Goal: Book appointment/travel/reservation

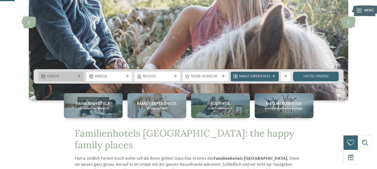
click at [82, 77] on div "Anreise" at bounding box center [61, 77] width 46 height 10
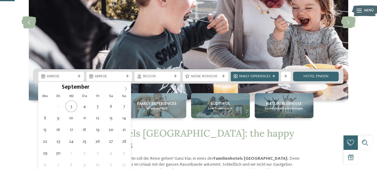
click at [124, 89] on icon at bounding box center [126, 89] width 4 height 4
type input "****"
click at [124, 89] on icon at bounding box center [126, 89] width 4 height 4
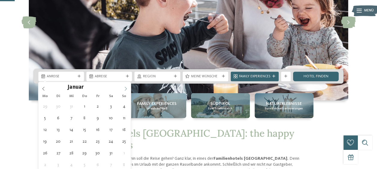
click at [124, 89] on icon at bounding box center [126, 89] width 4 height 4
type div "23.05.2026"
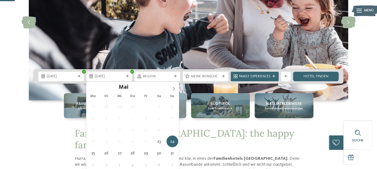
type input "****"
type div "30.05.2026"
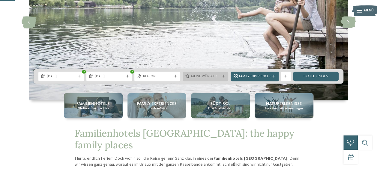
click at [223, 77] on icon at bounding box center [223, 76] width 3 height 3
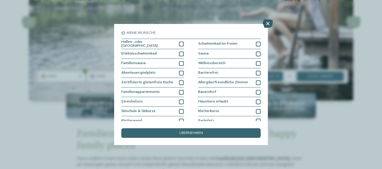
click at [268, 23] on icon at bounding box center [268, 24] width 10 height 8
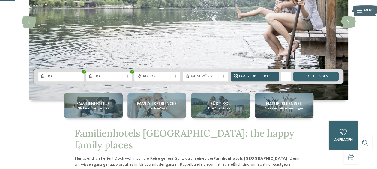
click at [274, 74] on div "Family Experiences" at bounding box center [255, 77] width 48 height 10
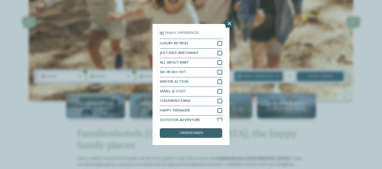
click at [230, 22] on icon at bounding box center [229, 24] width 10 height 8
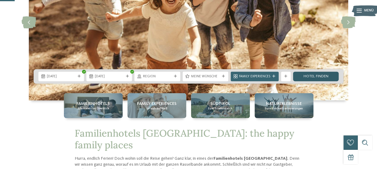
click at [317, 73] on link "Hotel finden" at bounding box center [316, 77] width 46 height 10
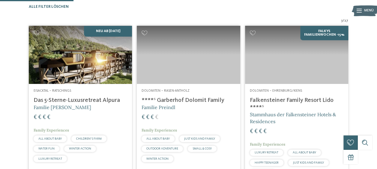
scroll to position [148, 0]
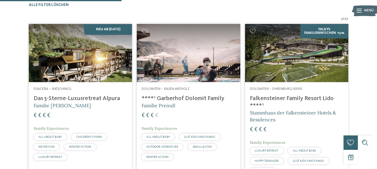
click at [317, 73] on img at bounding box center [296, 53] width 103 height 58
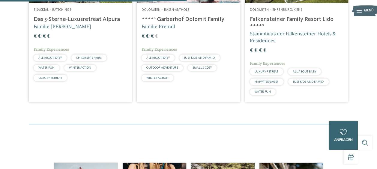
scroll to position [228, 0]
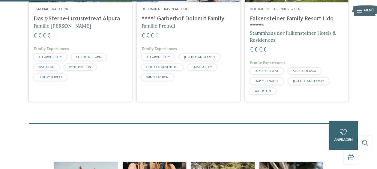
click at [101, 40] on div "€ € € €" at bounding box center [81, 36] width 94 height 8
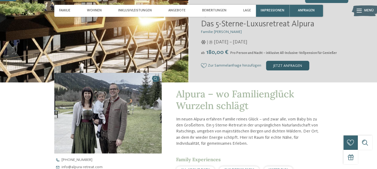
scroll to position [101, 0]
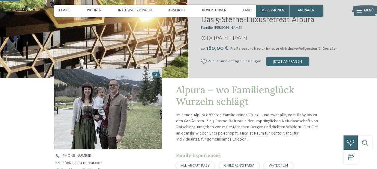
click at [109, 112] on img at bounding box center [107, 109] width 107 height 81
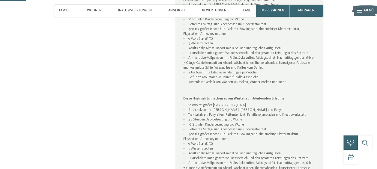
scroll to position [0, 0]
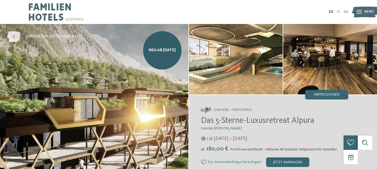
click at [17, 36] on icon at bounding box center [13, 36] width 13 height 11
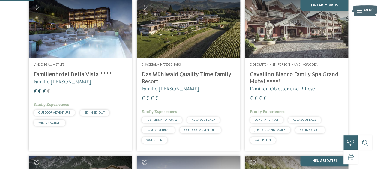
scroll to position [143, 0]
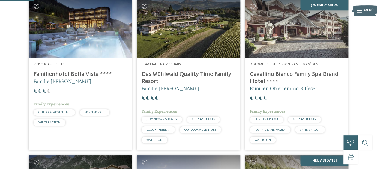
click at [182, 43] on img at bounding box center [188, 29] width 103 height 58
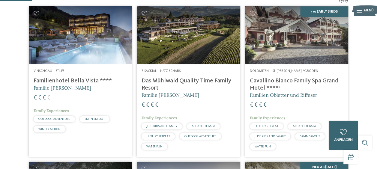
scroll to position [136, 0]
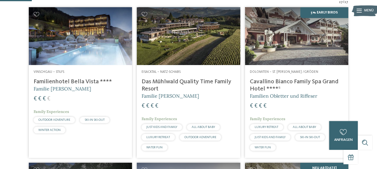
click at [298, 56] on img at bounding box center [296, 36] width 103 height 58
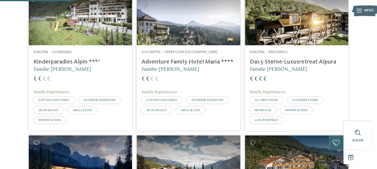
scroll to position [312, 0]
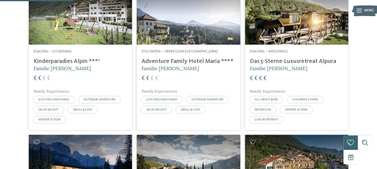
click at [73, 33] on img at bounding box center [80, 16] width 103 height 58
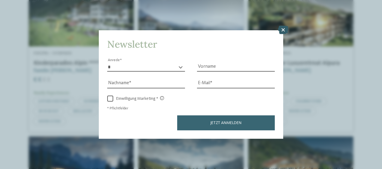
click at [280, 30] on icon at bounding box center [283, 30] width 10 height 8
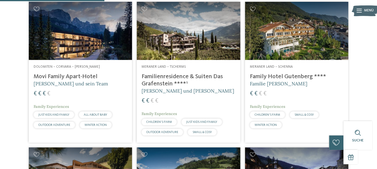
scroll to position [446, 0]
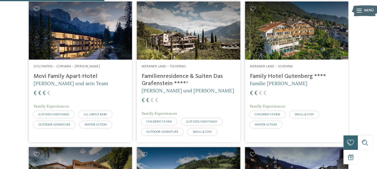
click at [165, 74] on div "Meraner Land – Tscherms Familienresidence & Suiten Das Grafenstein ****ˢ Alexan…" at bounding box center [188, 101] width 103 height 83
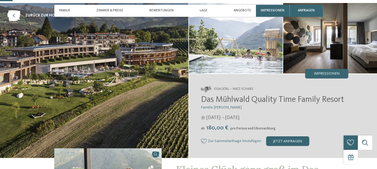
scroll to position [65, 0]
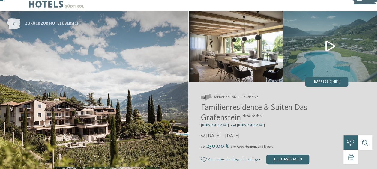
click at [14, 24] on icon at bounding box center [13, 23] width 13 height 11
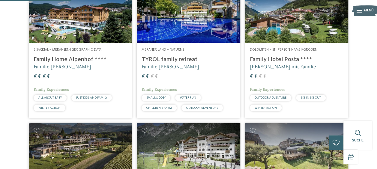
scroll to position [306, 0]
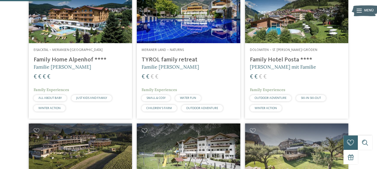
click at [278, 44] on img at bounding box center [296, 14] width 103 height 58
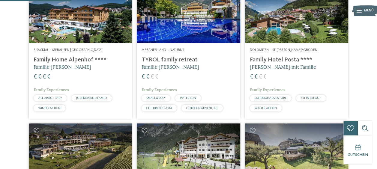
click at [264, 32] on img at bounding box center [296, 14] width 103 height 58
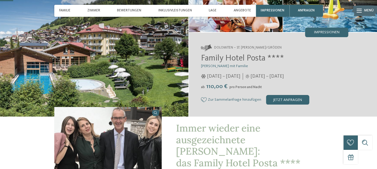
scroll to position [59, 0]
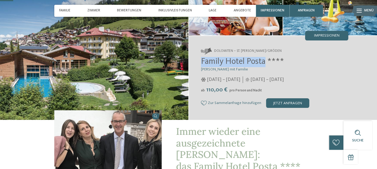
drag, startPoint x: 202, startPoint y: 61, endPoint x: 266, endPoint y: 63, distance: 63.4
click at [266, 63] on span "Family Hotel Posta ****" at bounding box center [242, 62] width 83 height 8
copy span "Family Hotel Posta"
click at [143, 135] on img at bounding box center [107, 150] width 107 height 81
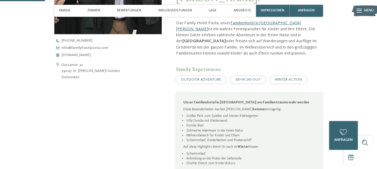
scroll to position [216, 0]
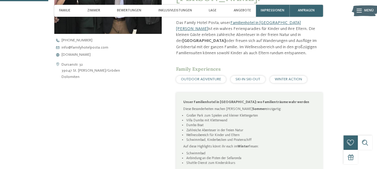
click at [143, 135] on div "Kontaktdaten öffnen Dursanstr. 32 39047 St. [PERSON_NAME]/Gröden Dolomiten [PHO…" at bounding box center [107, 71] width 107 height 237
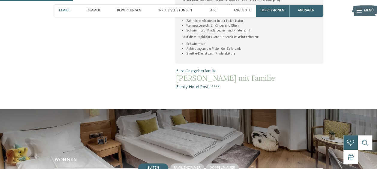
scroll to position [327, 0]
